Goal: Find contact information: Find contact information

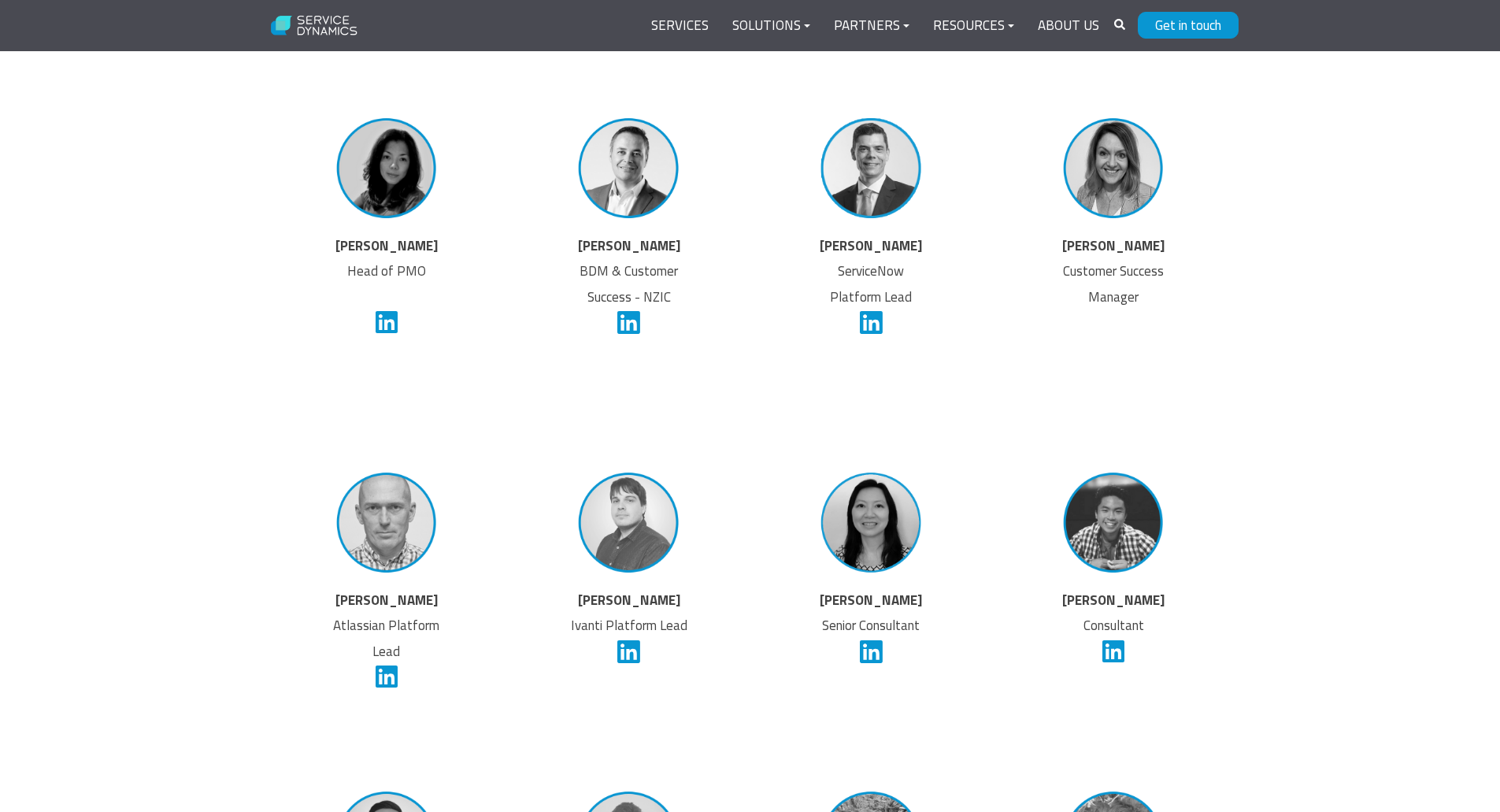
scroll to position [3228, 0]
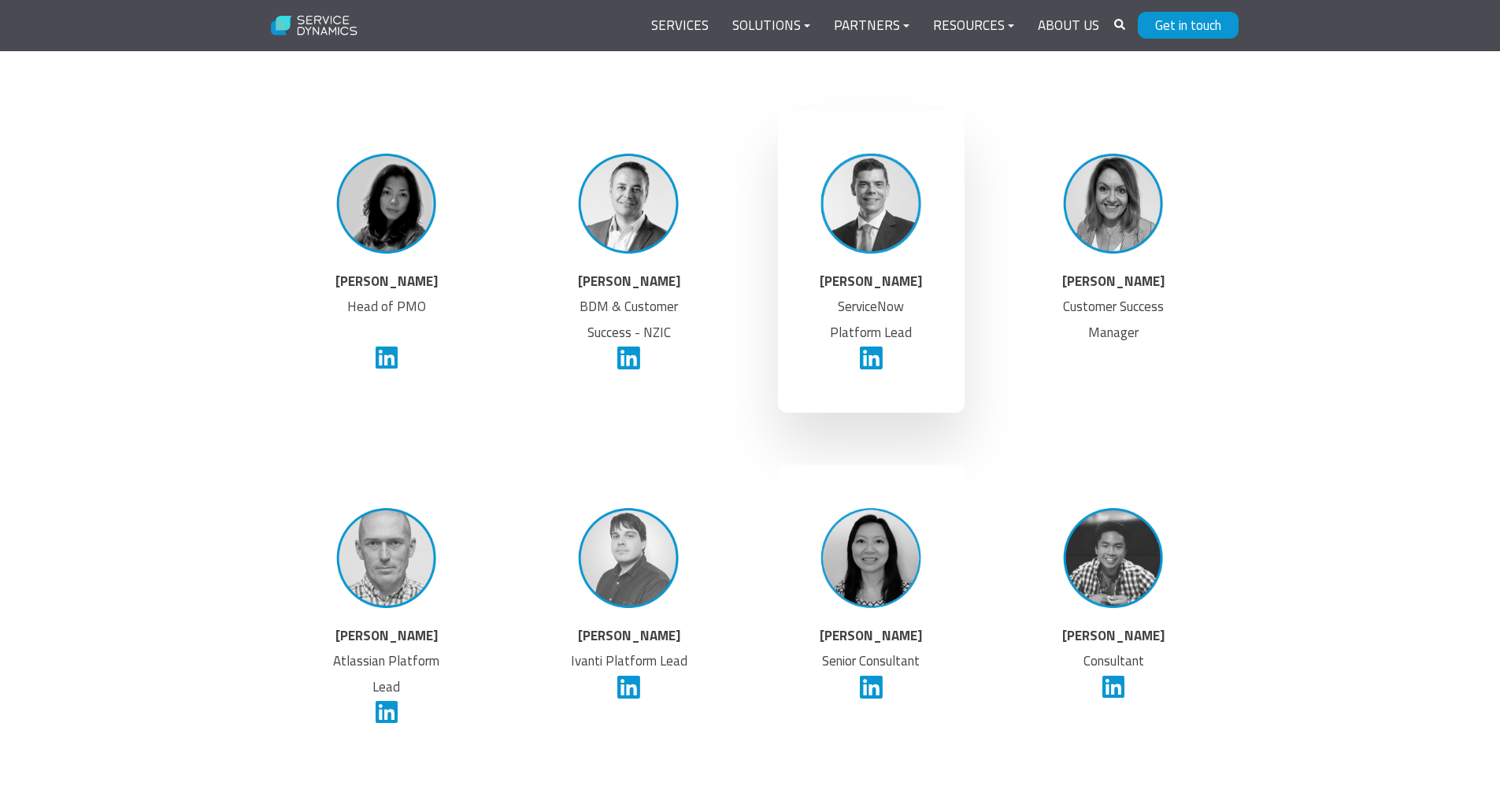
click at [882, 217] on img at bounding box center [871, 203] width 119 height 119
click at [864, 343] on p "[PERSON_NAME] ServiceNow Platform Lead" at bounding box center [871, 323] width 119 height 110
click at [862, 310] on p "[PERSON_NAME] ServiceNow Platform Lead" at bounding box center [871, 323] width 119 height 110
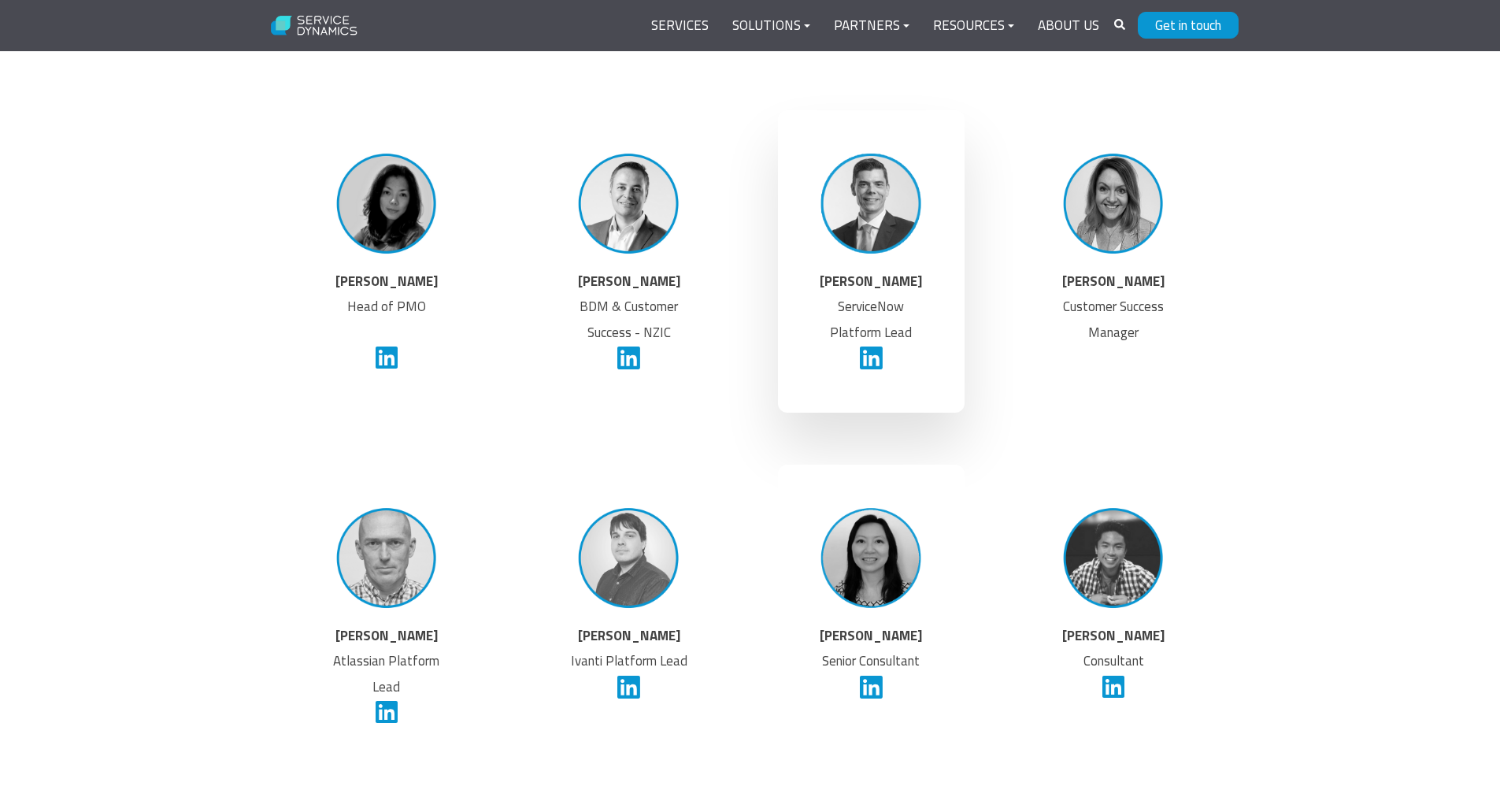
click at [856, 283] on strong "[PERSON_NAME]" at bounding box center [871, 281] width 103 height 21
click at [872, 358] on icon at bounding box center [871, 357] width 23 height 26
